Goal: Transaction & Acquisition: Purchase product/service

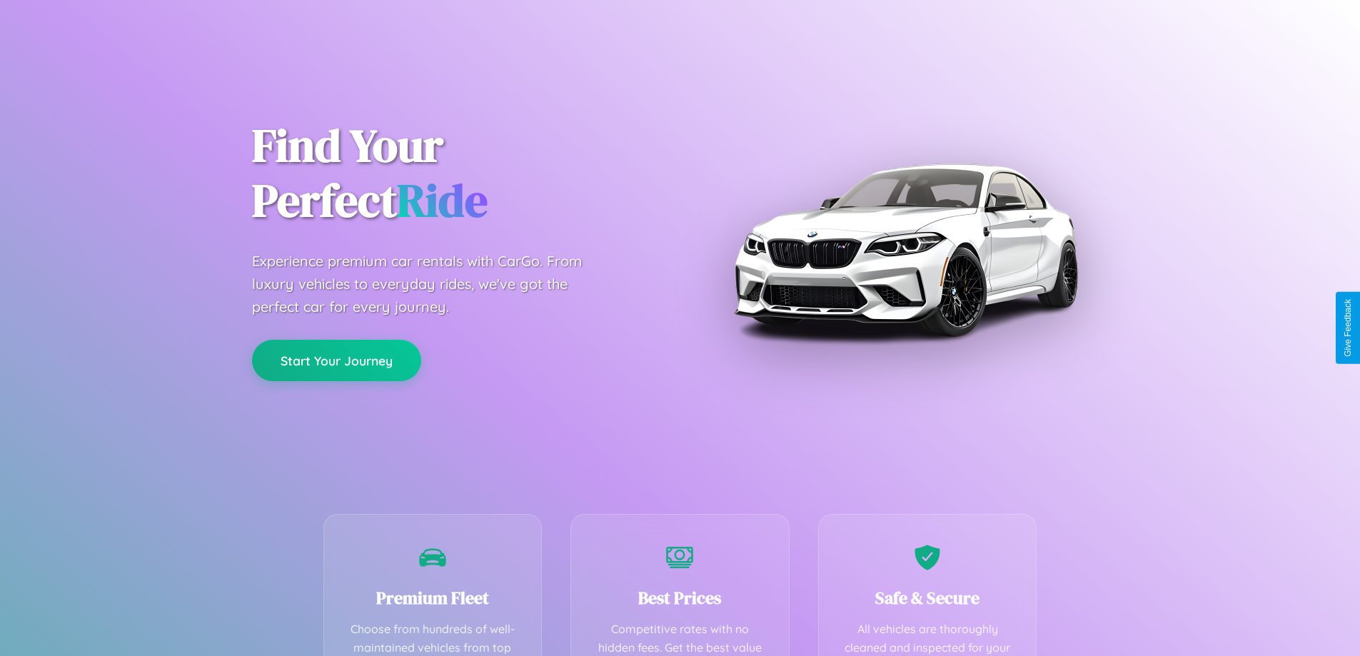
scroll to position [281, 0]
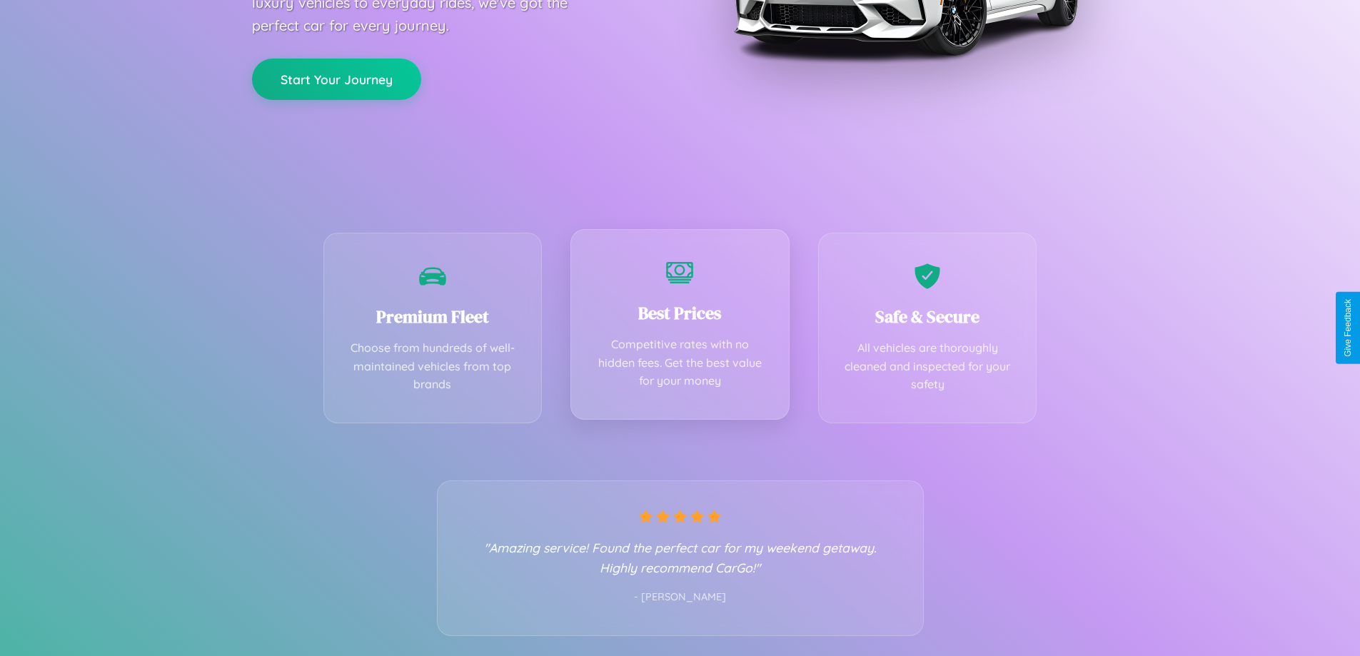
click at [679, 328] on div "Best Prices Competitive rates with no hidden fees. Get the best value for your …" at bounding box center [679, 324] width 219 height 191
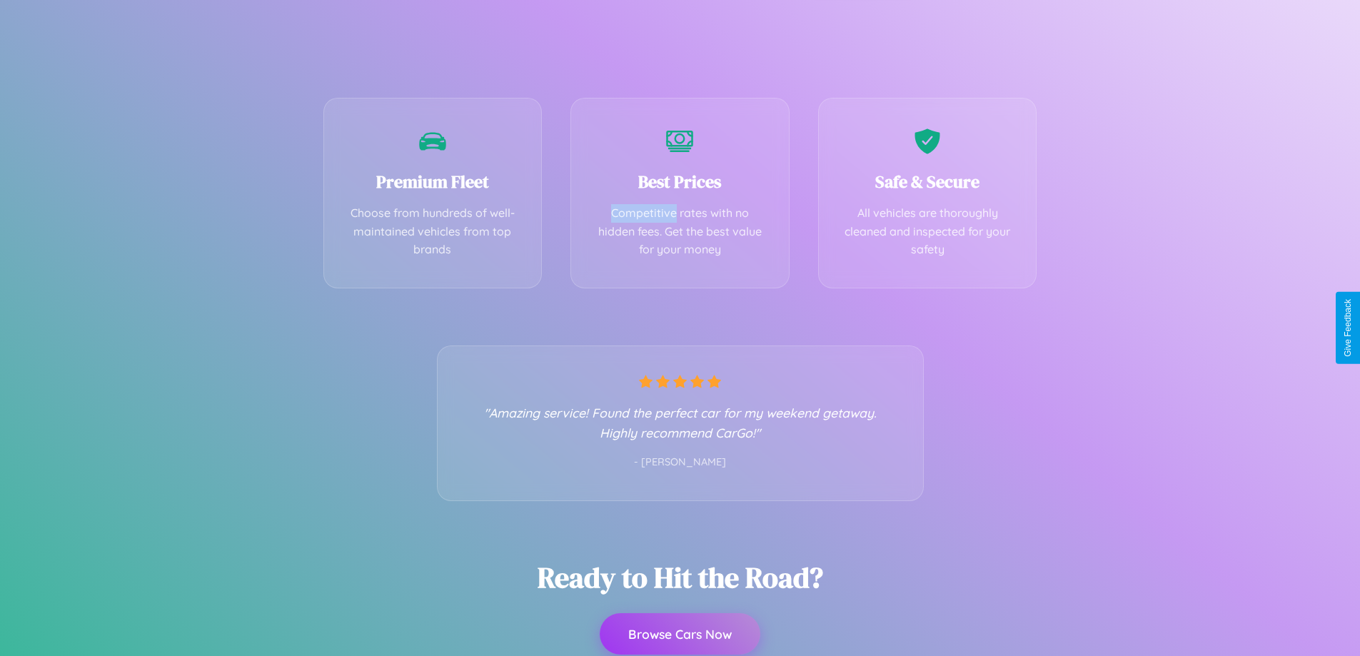
click at [679, 635] on button "Browse Cars Now" at bounding box center [679, 633] width 161 height 41
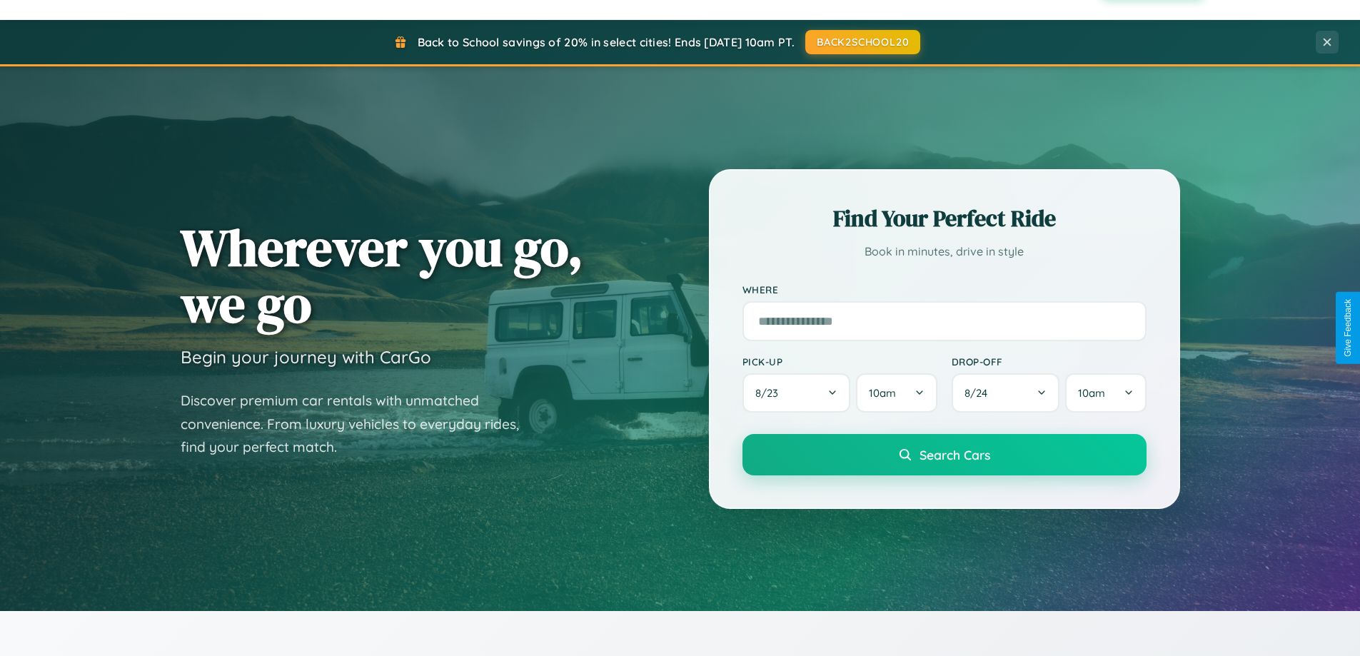
scroll to position [2746, 0]
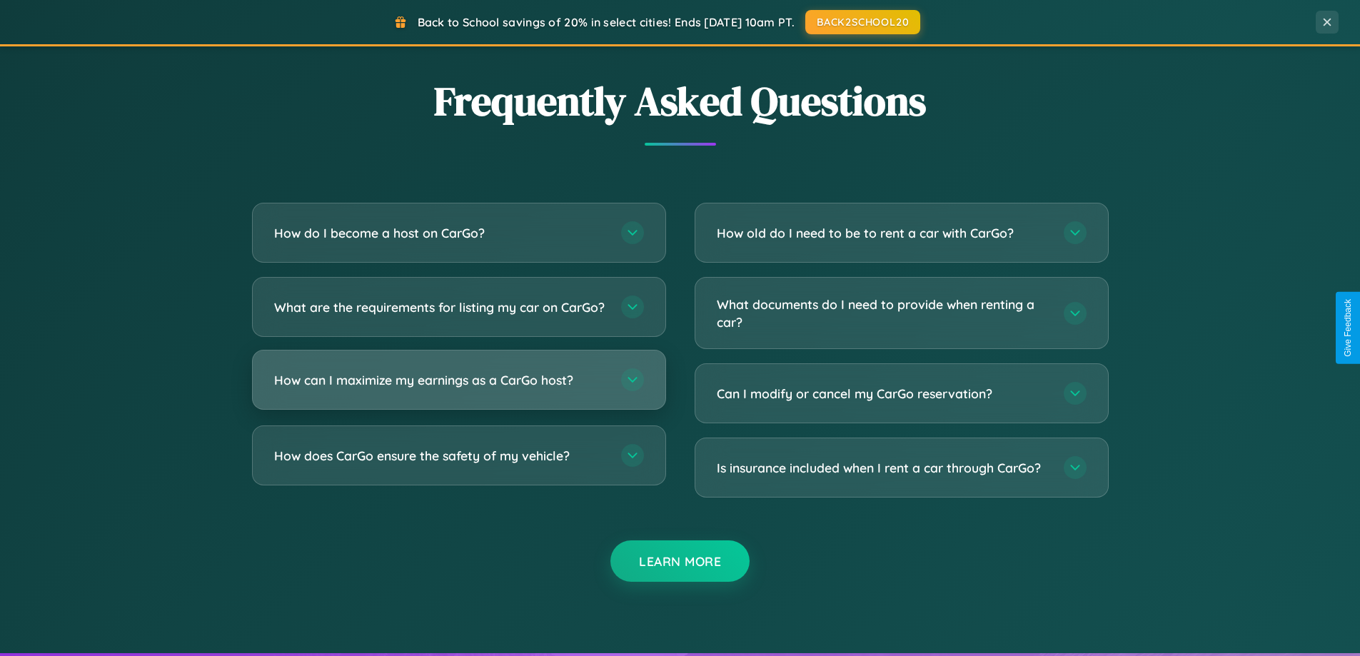
click at [458, 389] on h3 "How can I maximize my earnings as a CarGo host?" at bounding box center [440, 380] width 333 height 18
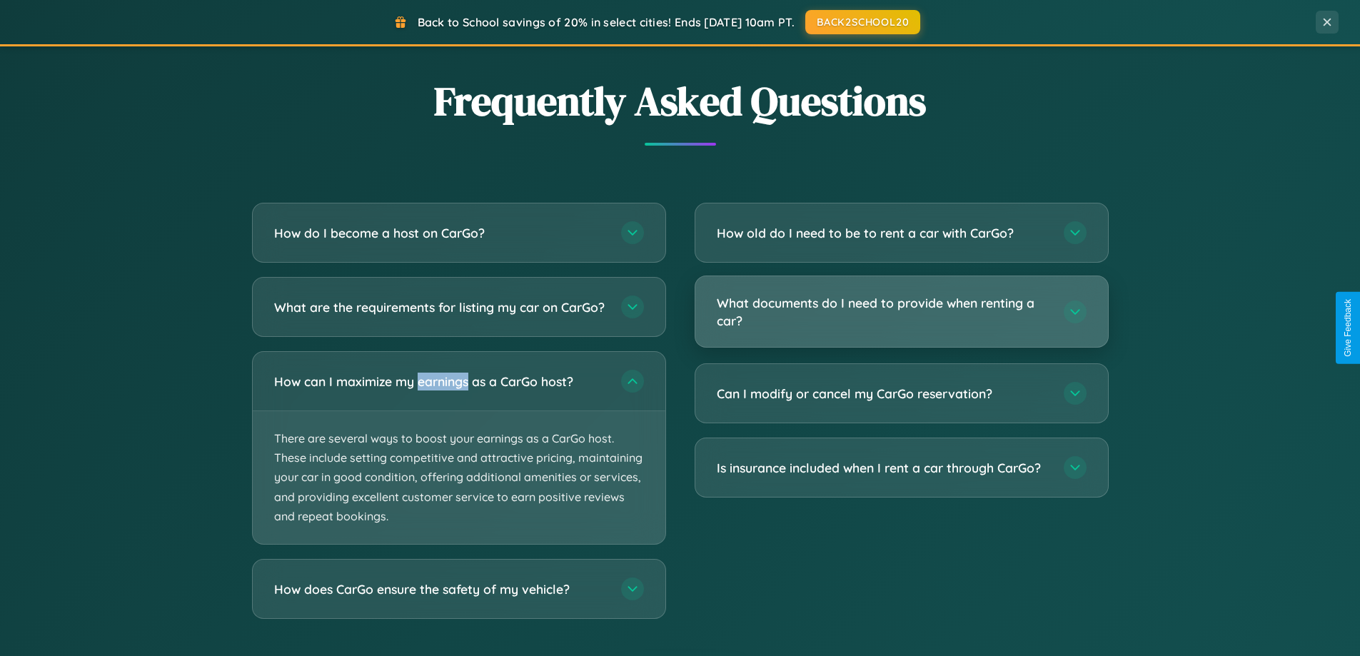
click at [901, 313] on h3 "What documents do I need to provide when renting a car?" at bounding box center [883, 311] width 333 height 35
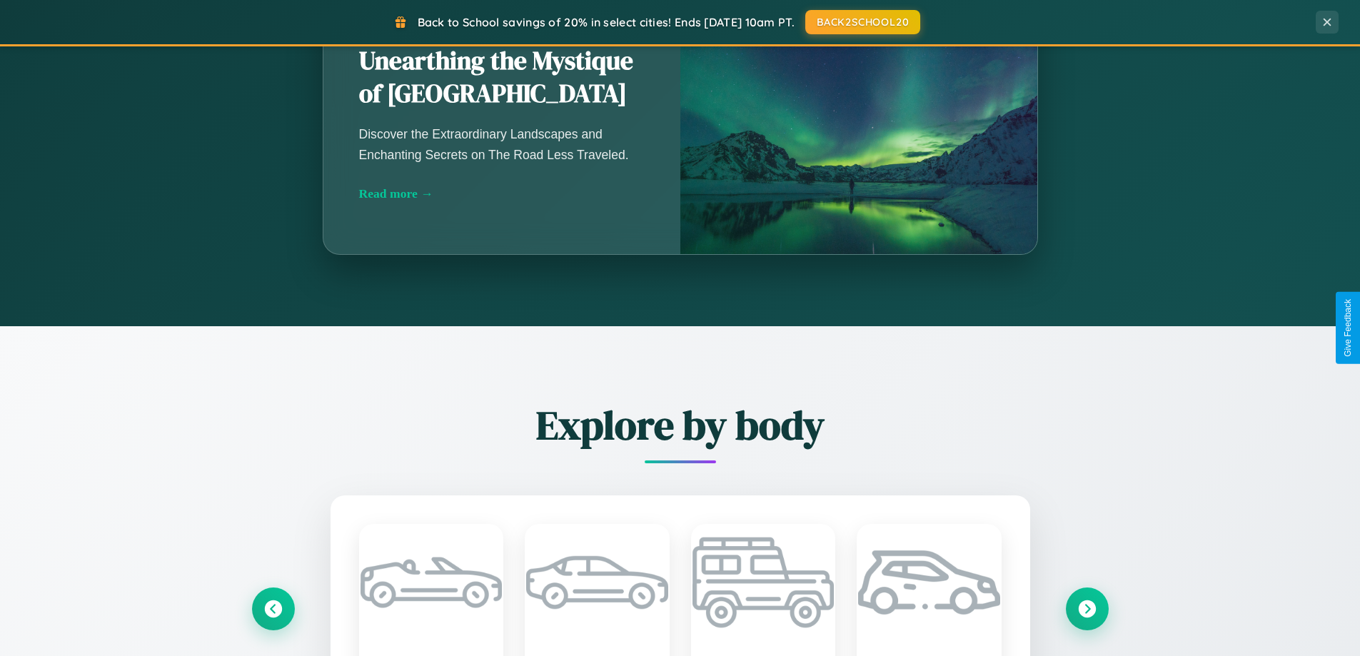
scroll to position [982, 0]
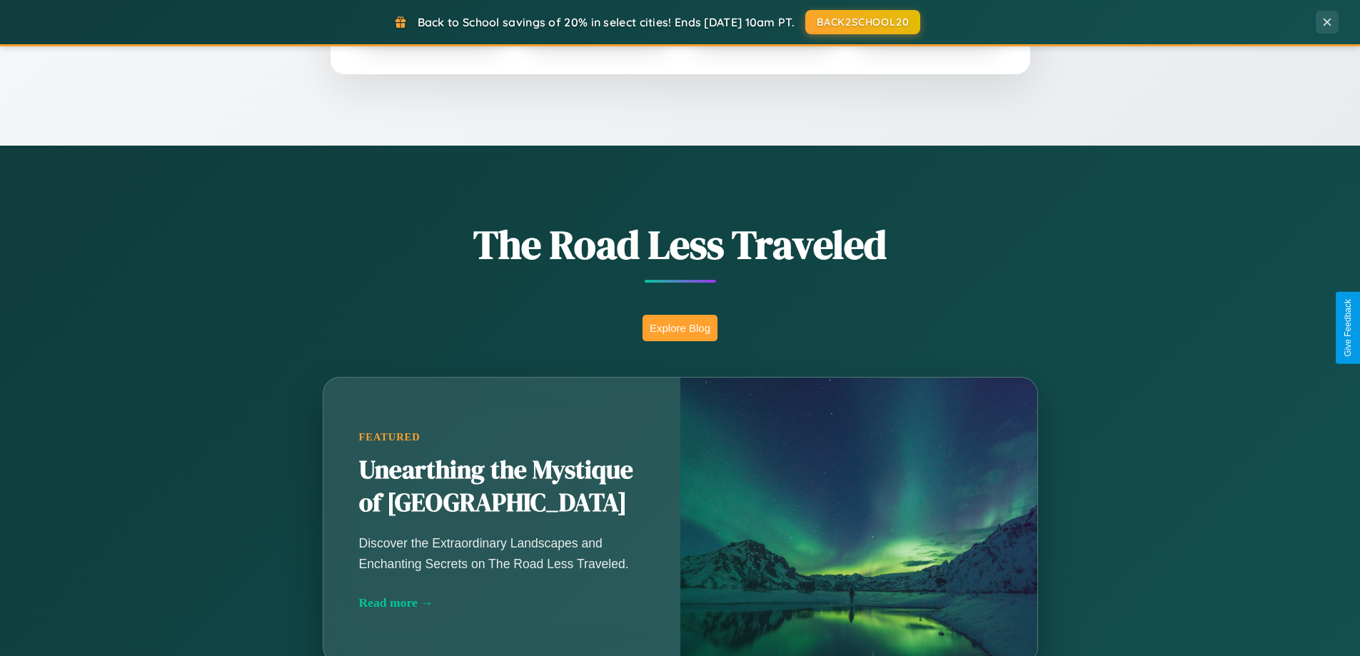
click at [679, 328] on button "Explore Blog" at bounding box center [679, 328] width 75 height 26
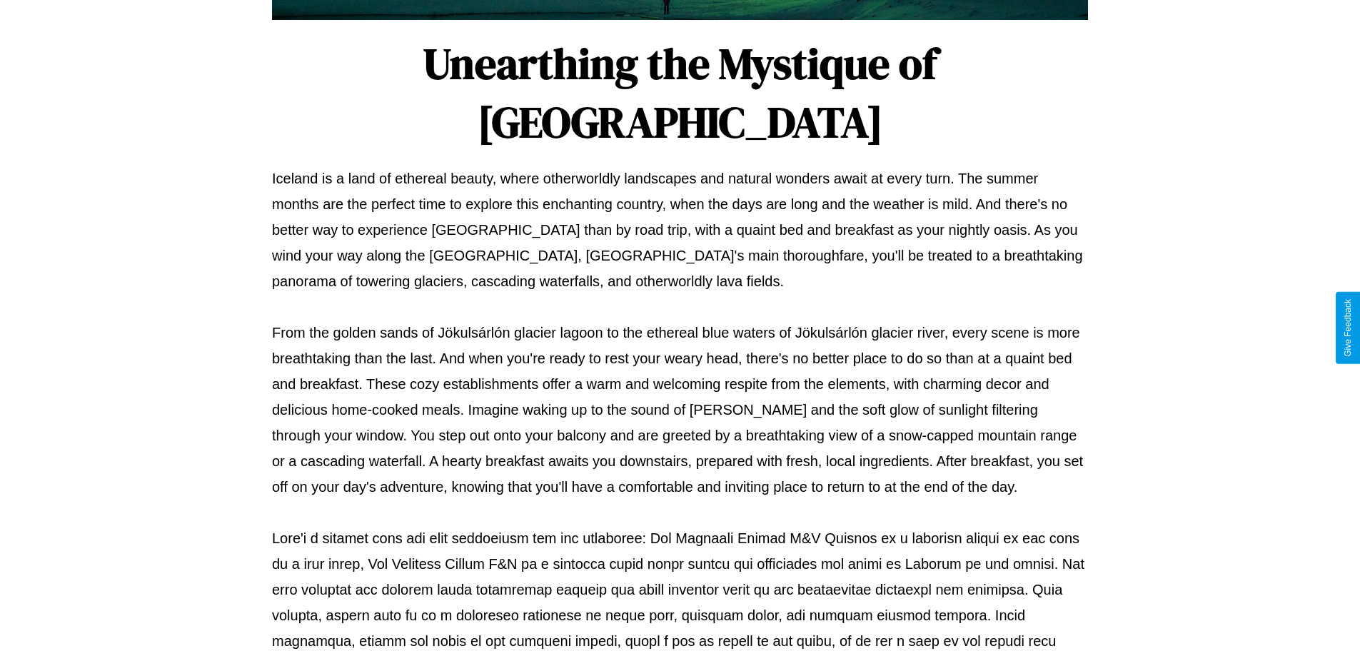
scroll to position [462, 0]
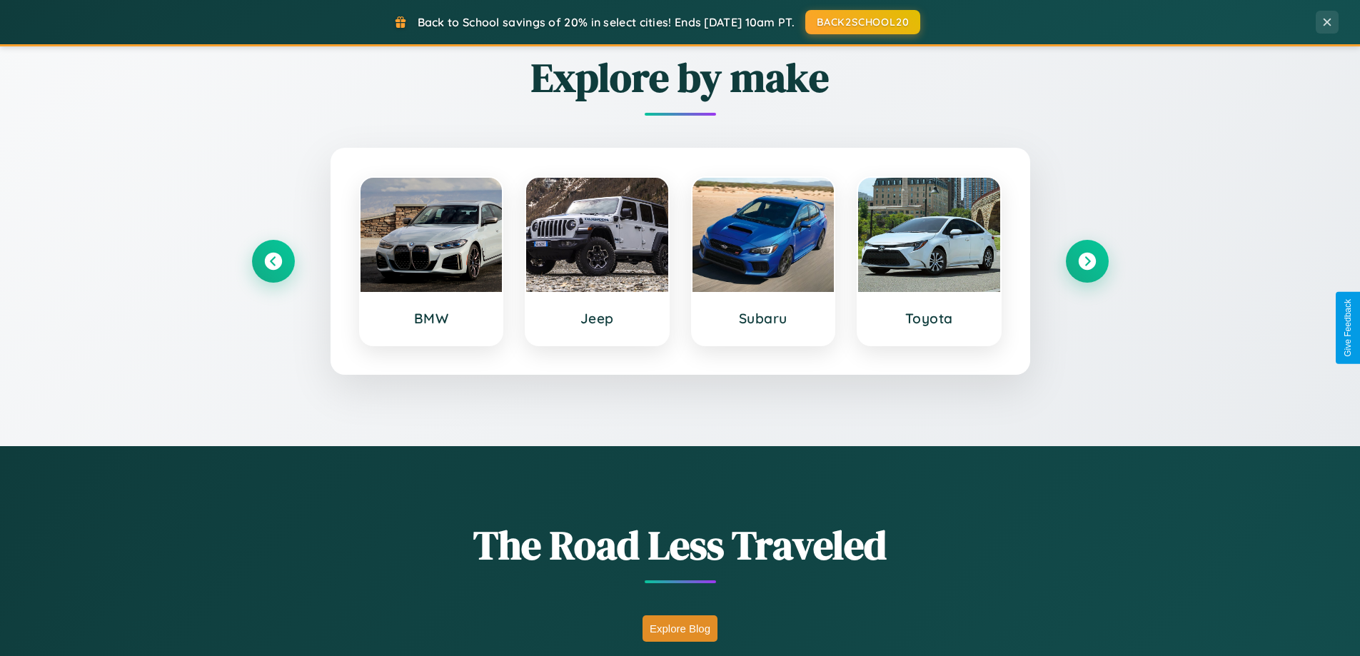
scroll to position [615, 0]
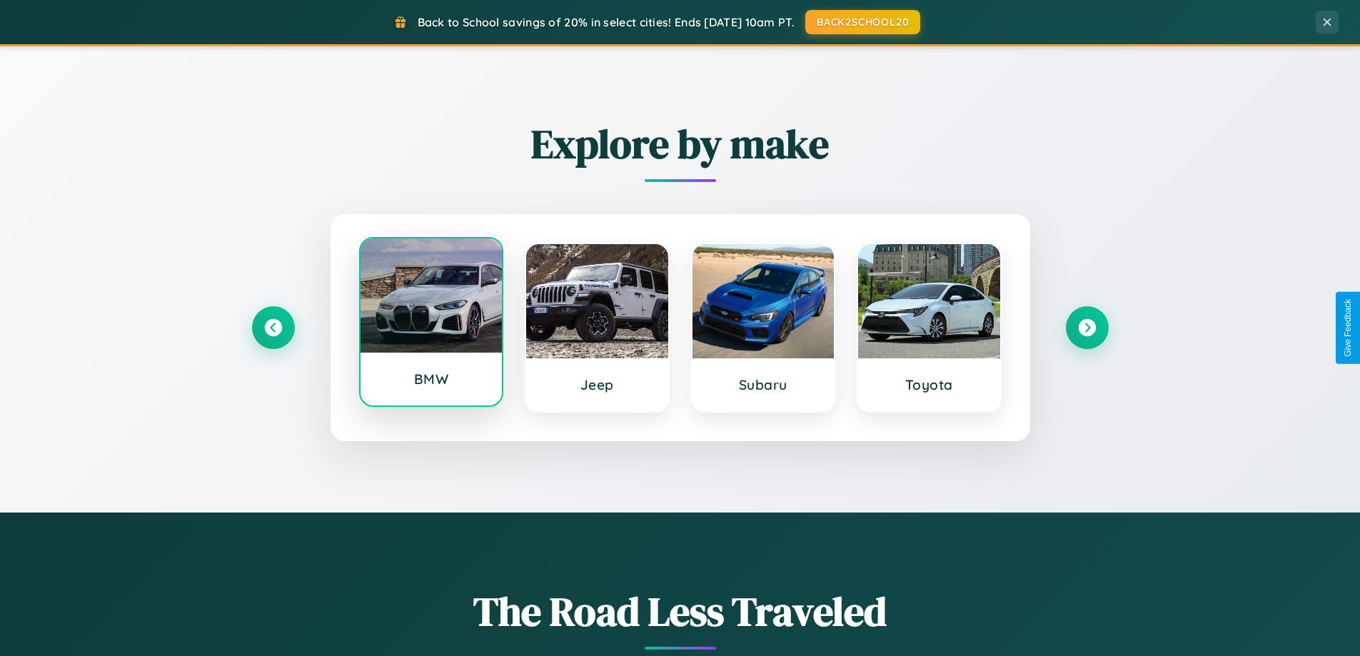
click at [430, 325] on div at bounding box center [431, 295] width 142 height 114
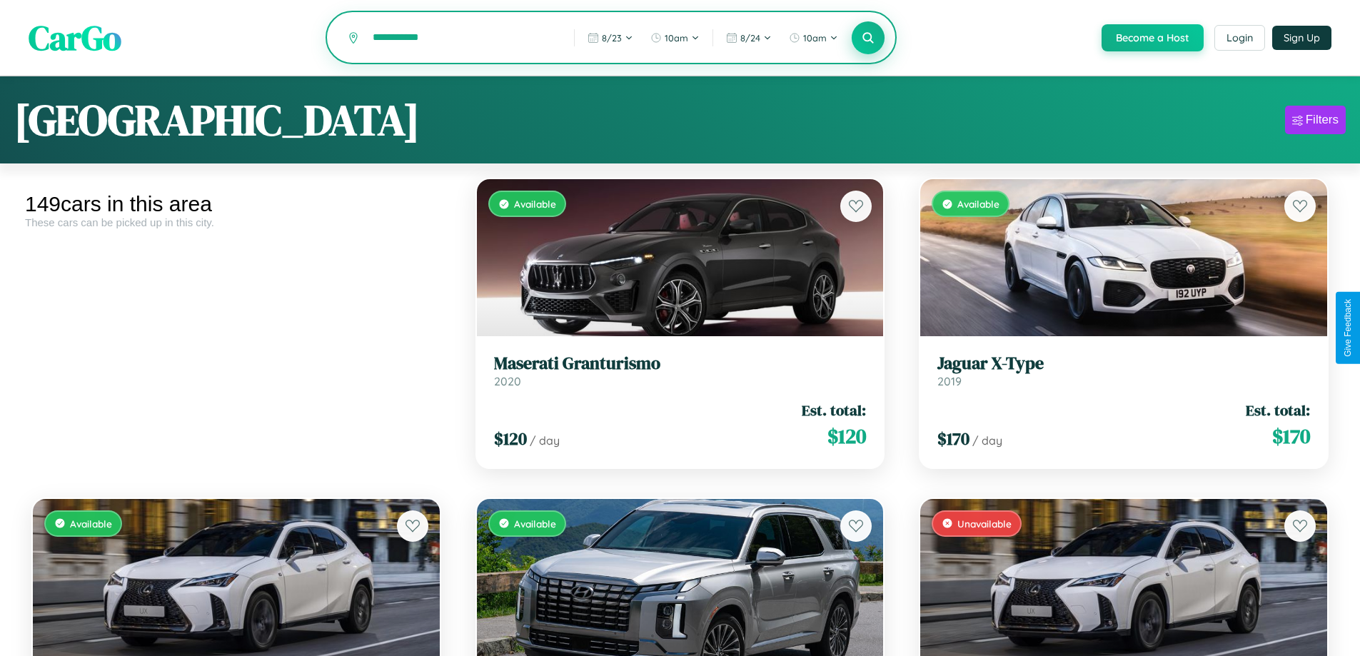
type input "**********"
click at [867, 39] on icon at bounding box center [868, 38] width 14 height 14
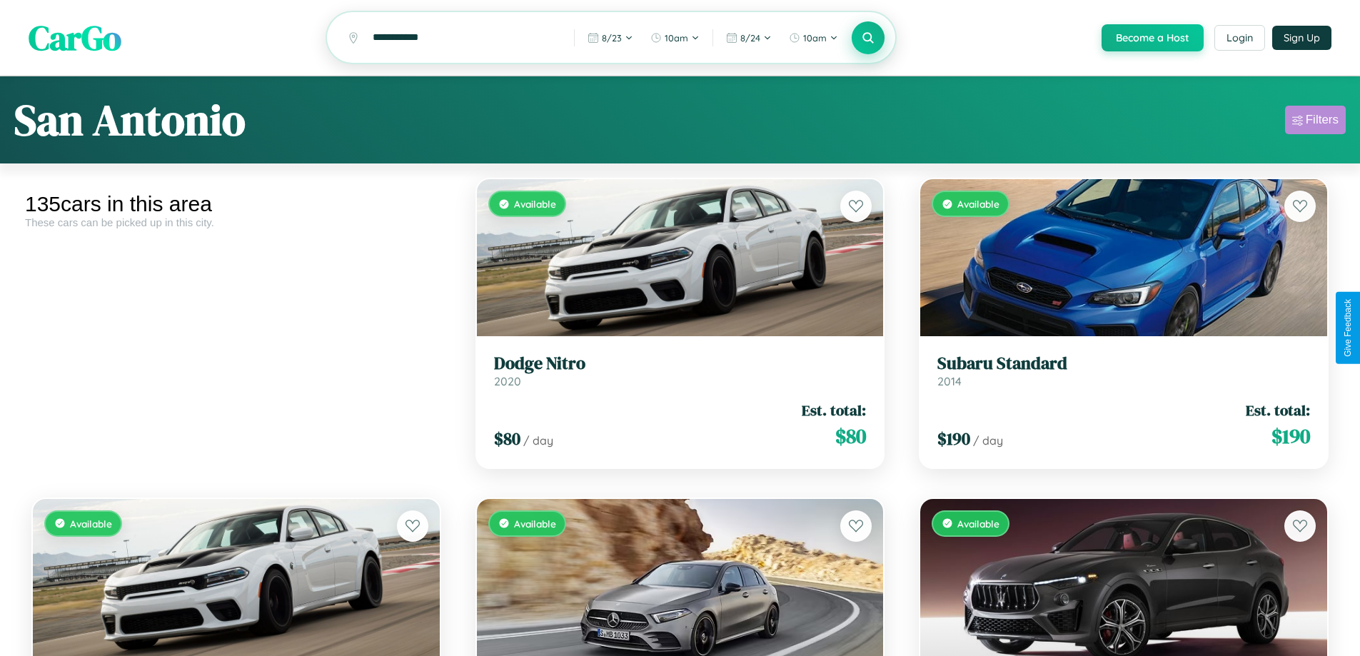
click at [1315, 122] on div "Filters" at bounding box center [1321, 120] width 33 height 14
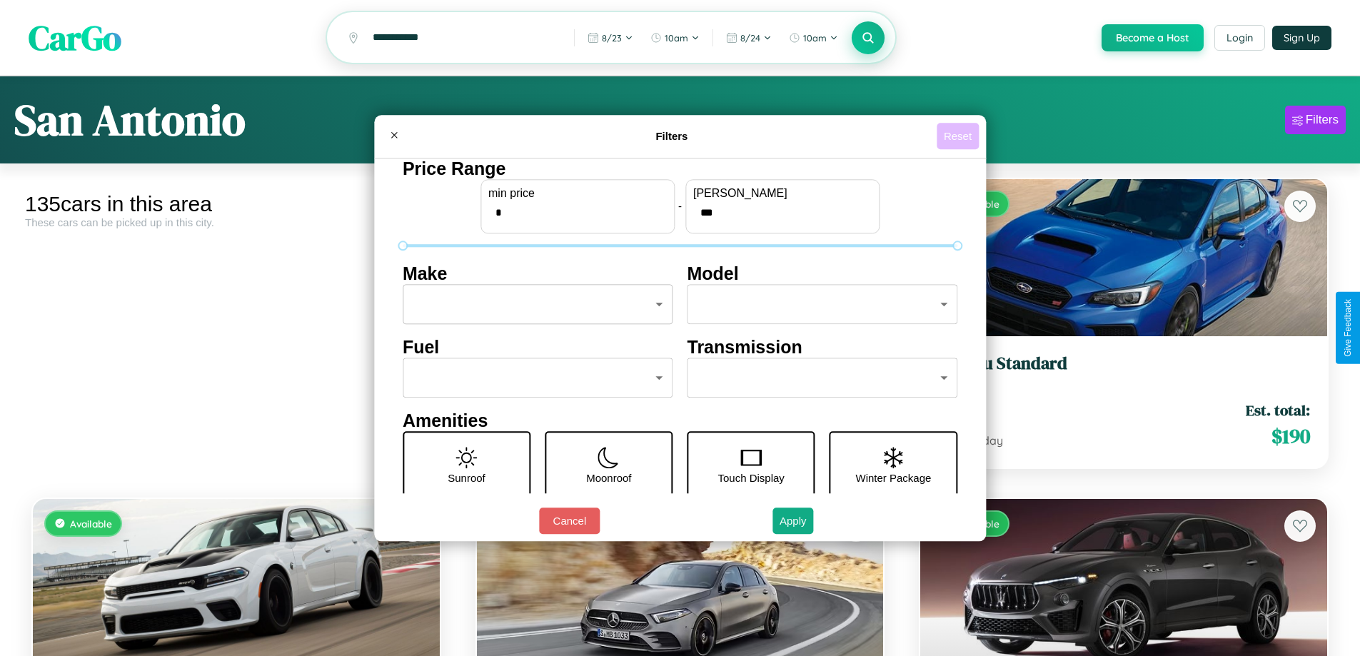
click at [959, 136] on button "Reset" at bounding box center [957, 136] width 42 height 26
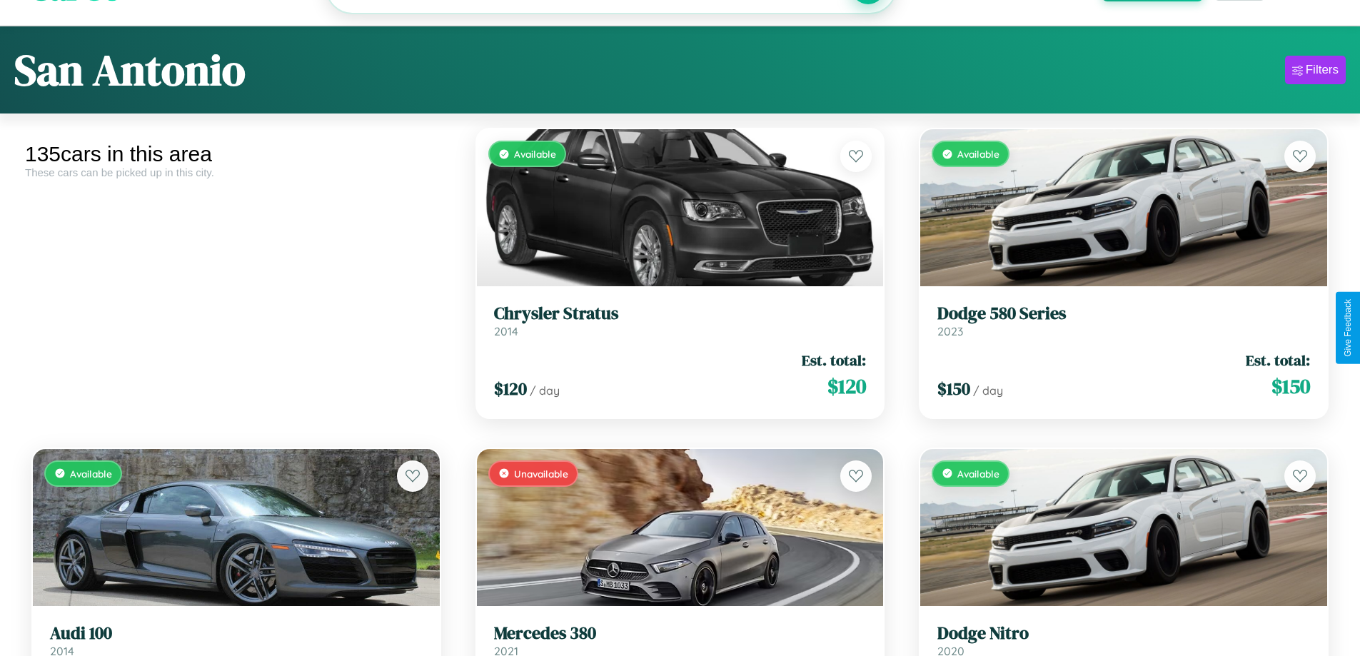
scroll to position [86, 0]
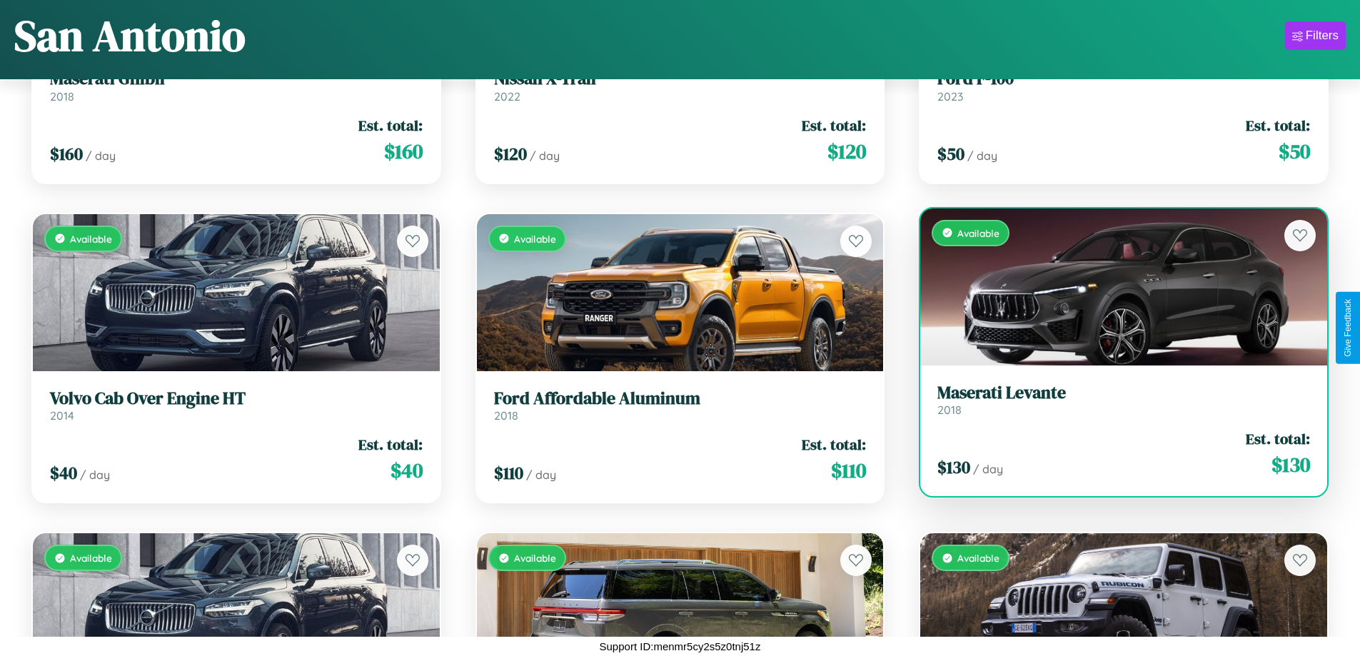
click at [1114, 403] on link "Maserati Levante 2018" at bounding box center [1123, 400] width 373 height 35
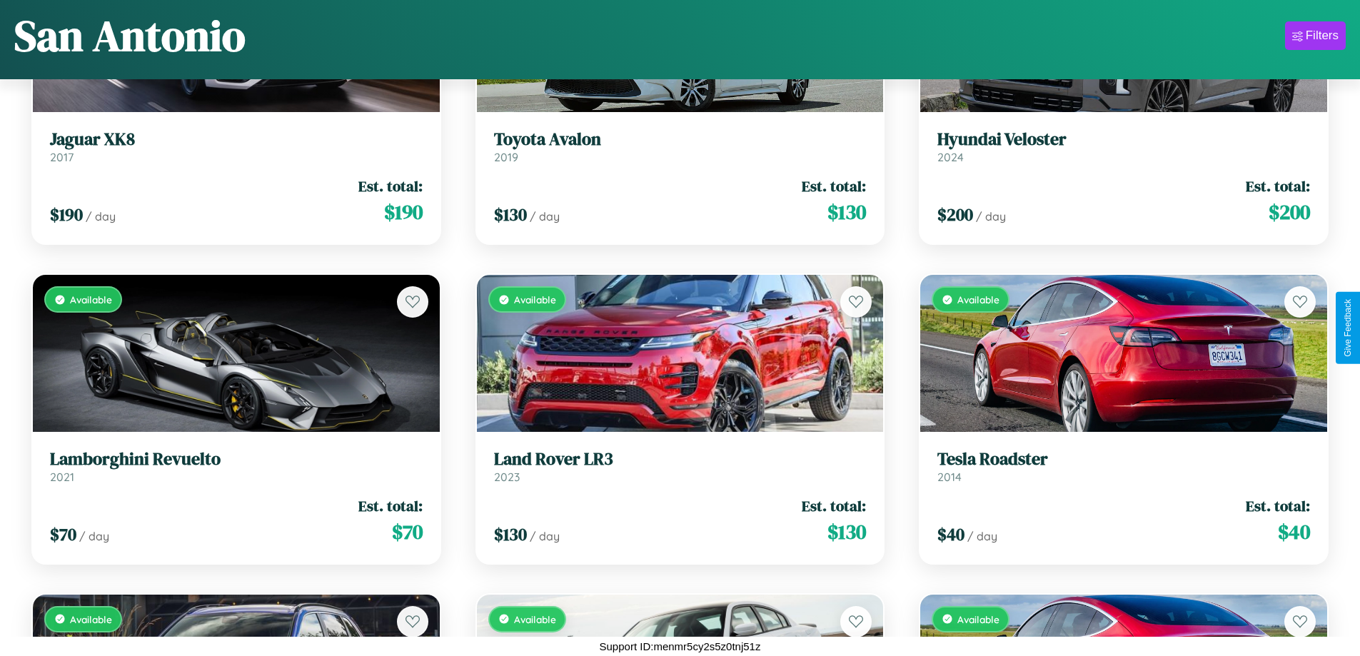
scroll to position [9788, 0]
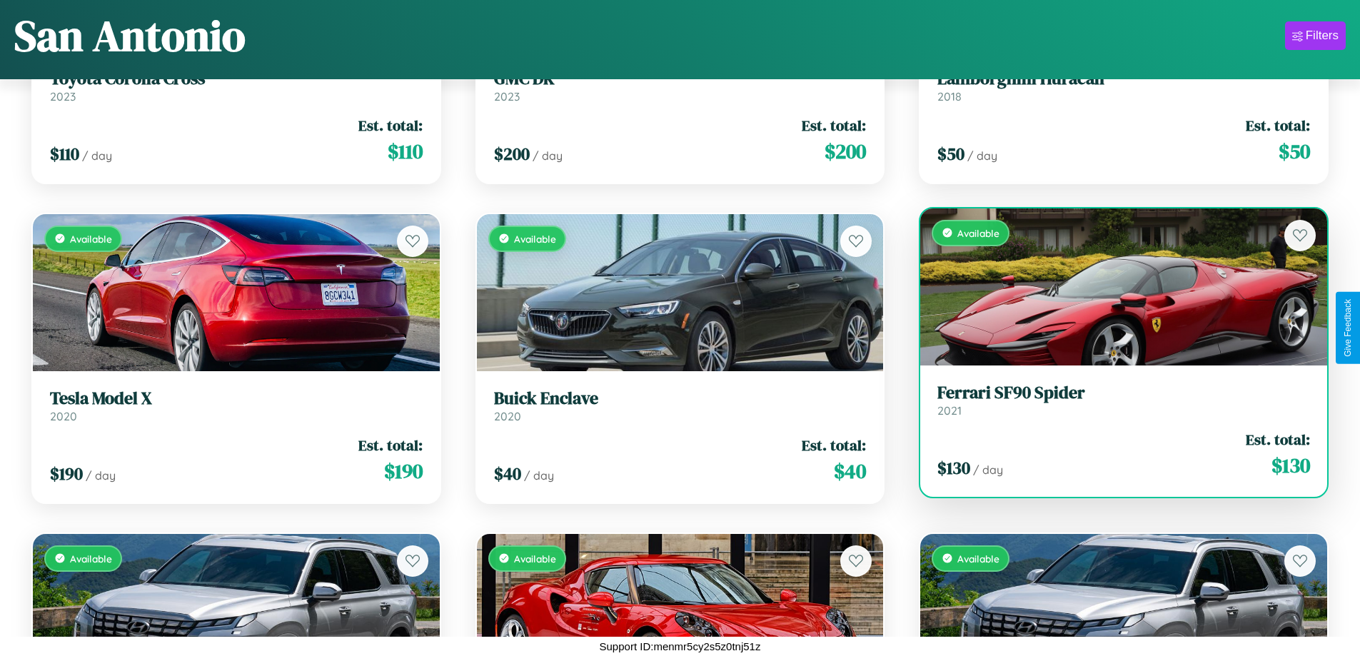
click at [1114, 405] on link "Ferrari SF90 Spider 2021" at bounding box center [1123, 400] width 373 height 35
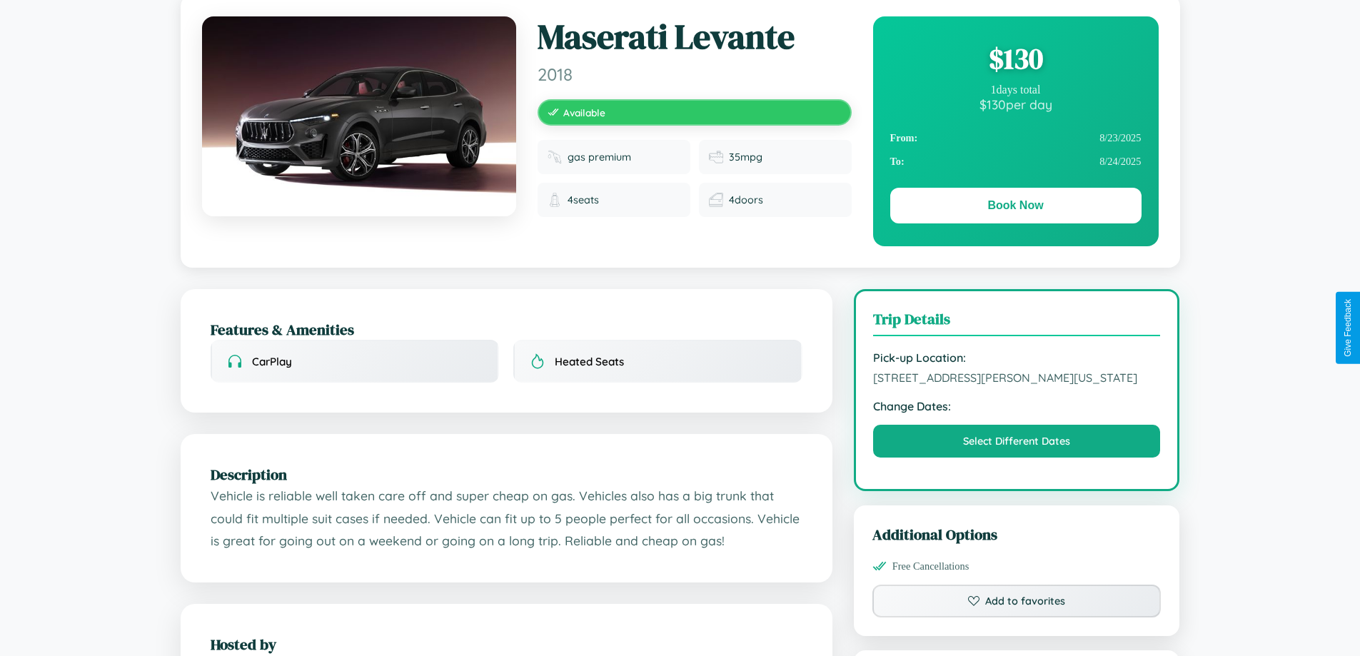
scroll to position [483, 0]
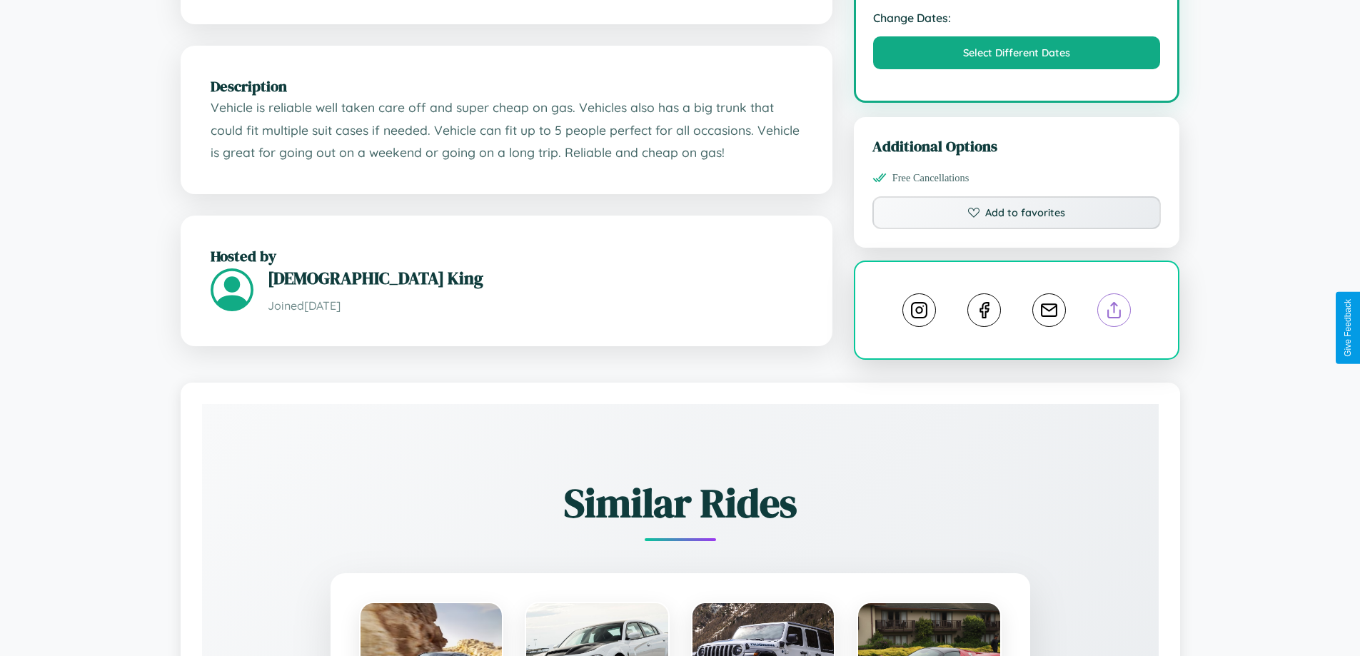
click at [1114, 313] on line at bounding box center [1114, 308] width 0 height 10
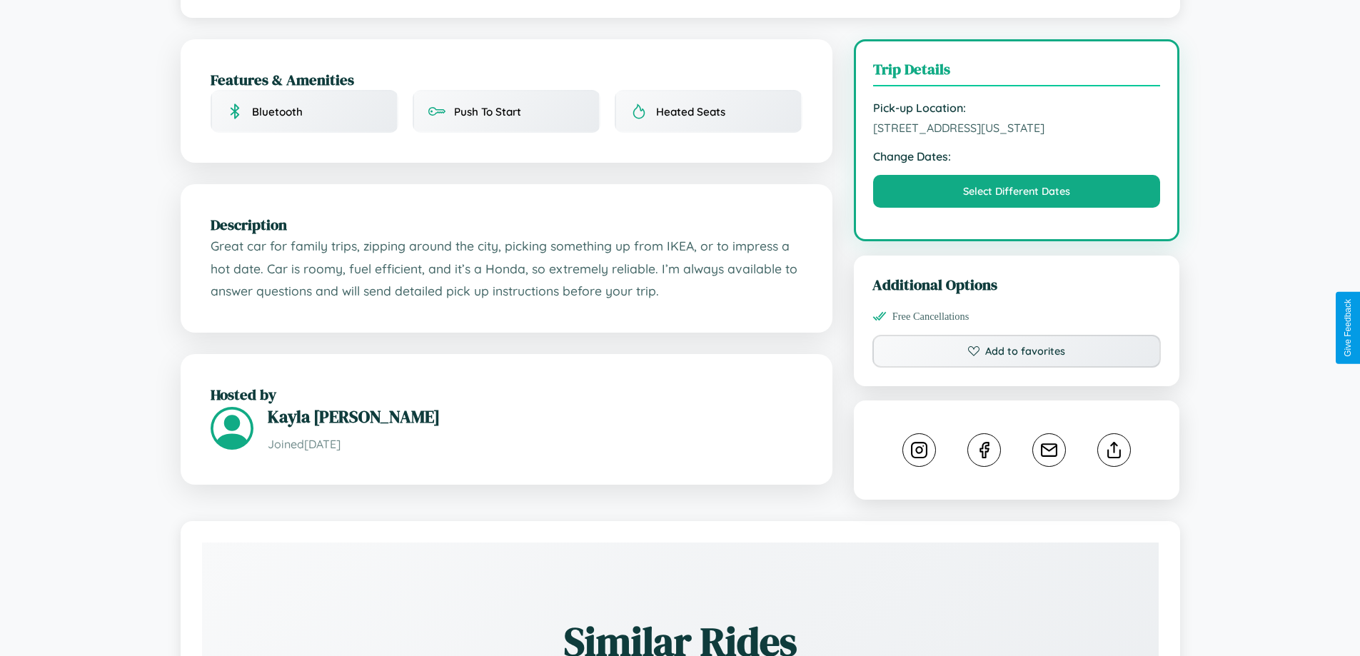
scroll to position [385, 0]
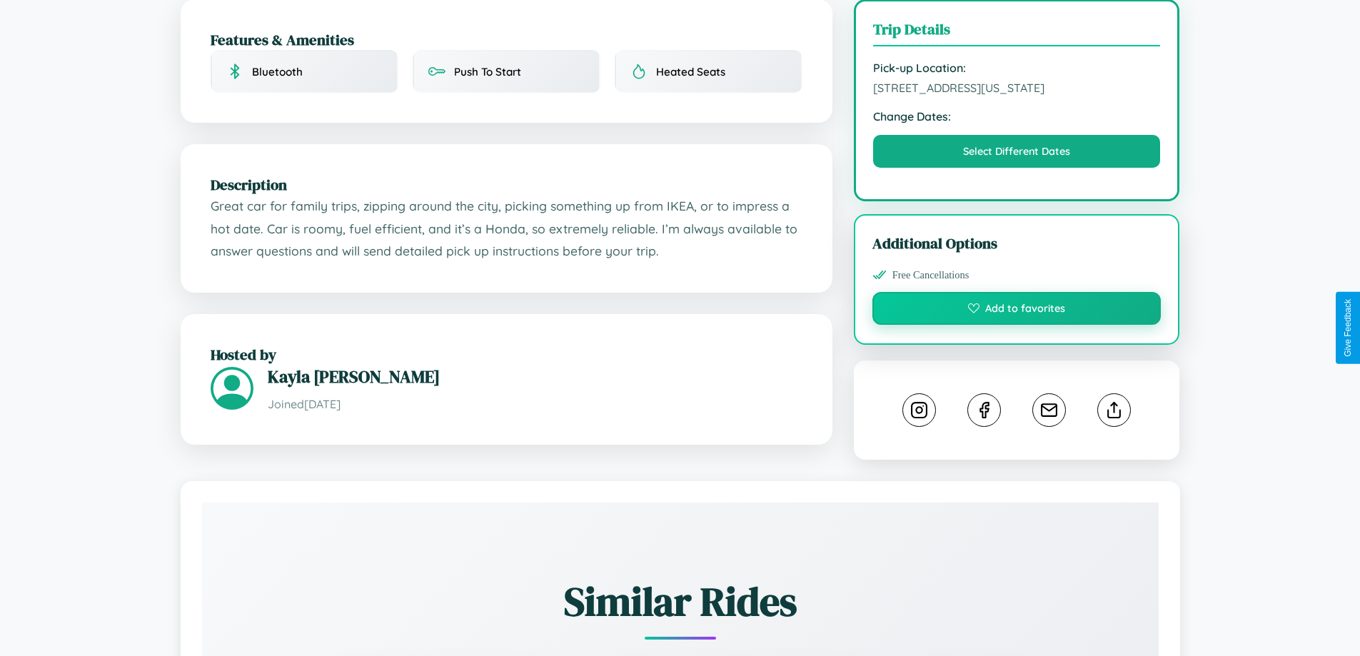
click at [1016, 325] on button "Add to favorites" at bounding box center [1016, 308] width 289 height 33
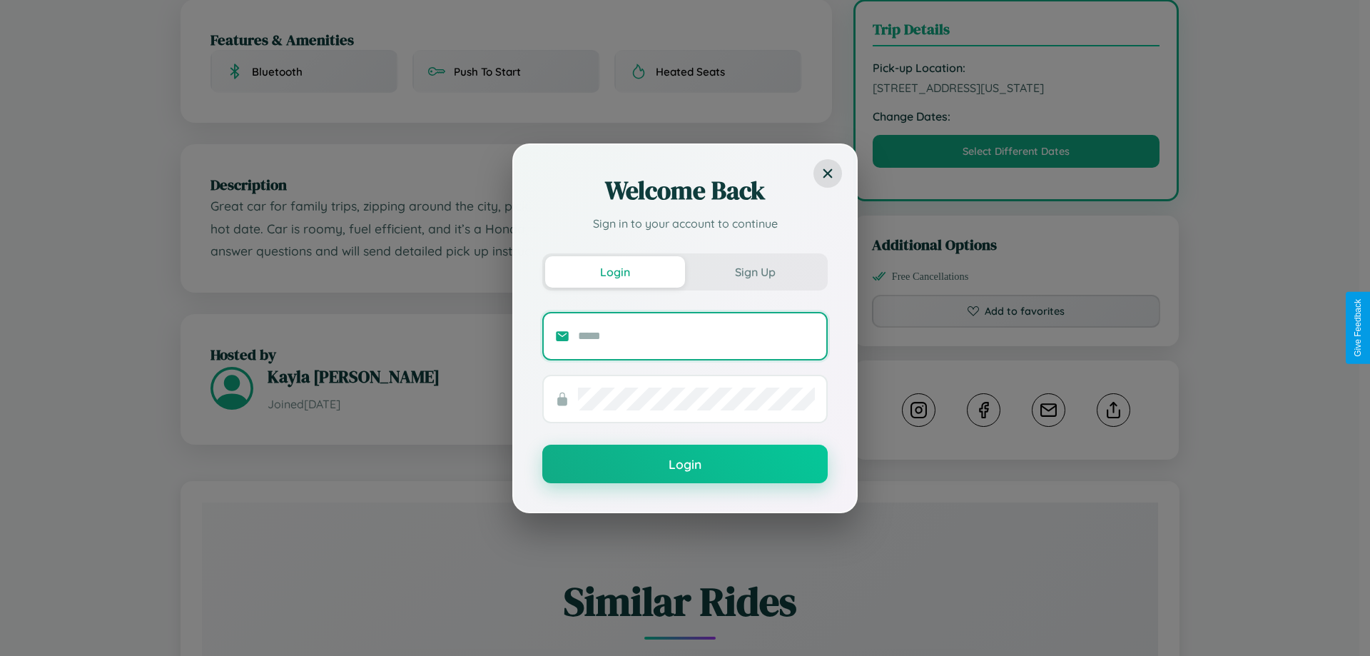
click at [697, 335] on input "text" at bounding box center [696, 336] width 237 height 23
type input "**********"
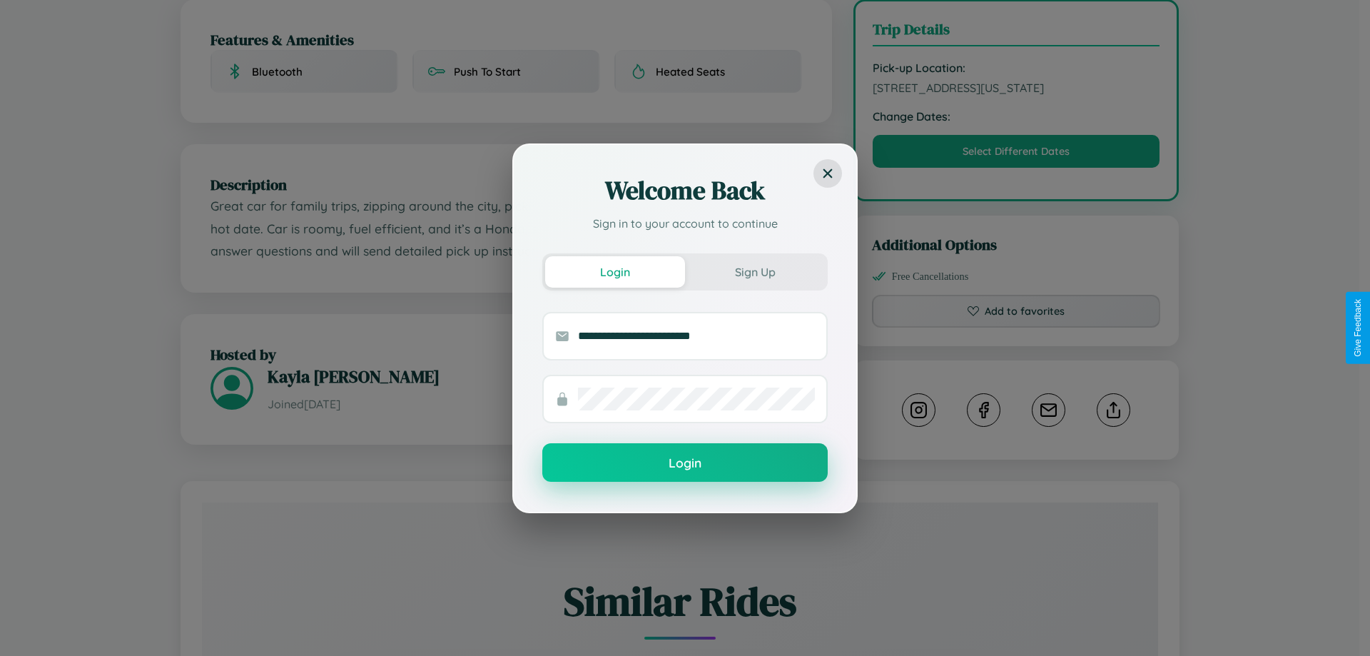
click at [685, 463] on button "Login" at bounding box center [684, 462] width 285 height 39
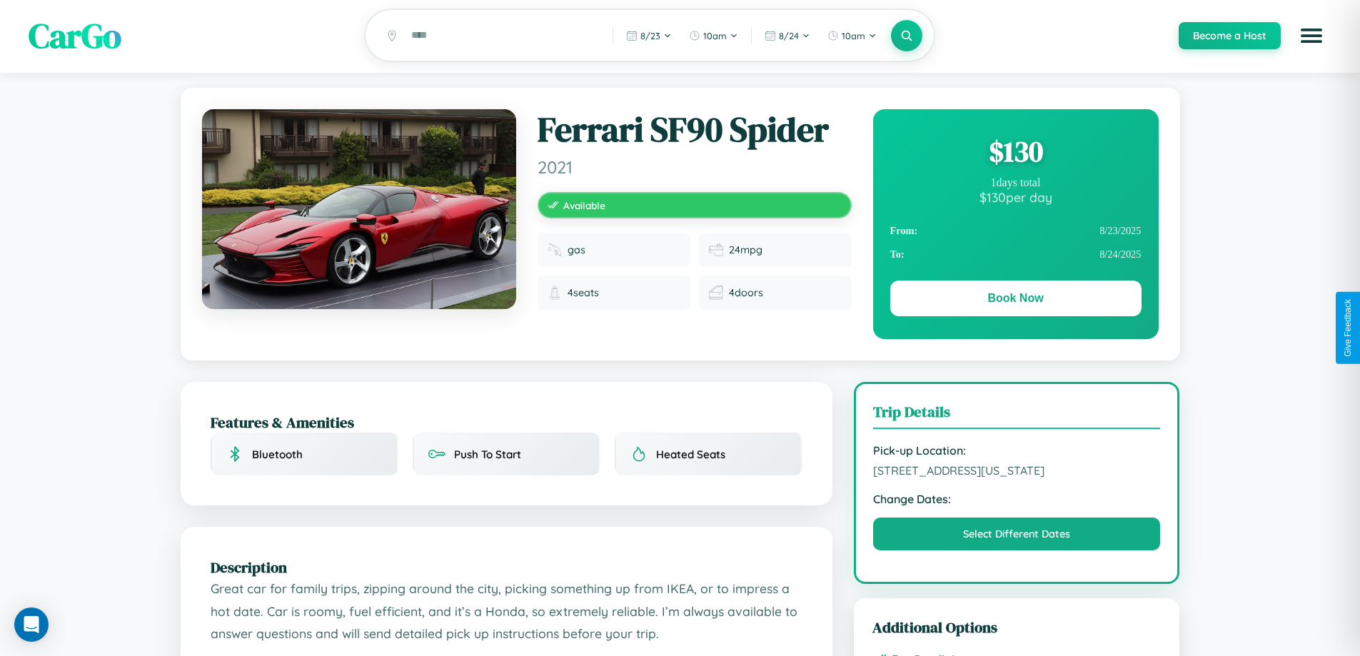
scroll to position [0, 0]
